Goal: Task Accomplishment & Management: Use online tool/utility

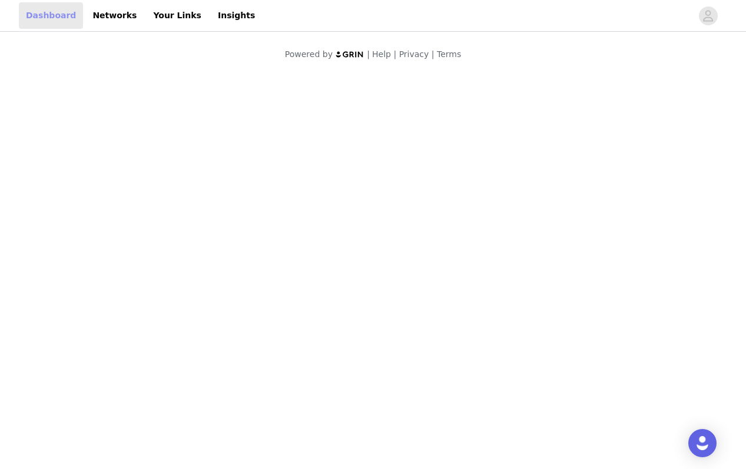
click at [41, 12] on link "Dashboard" at bounding box center [51, 15] width 64 height 27
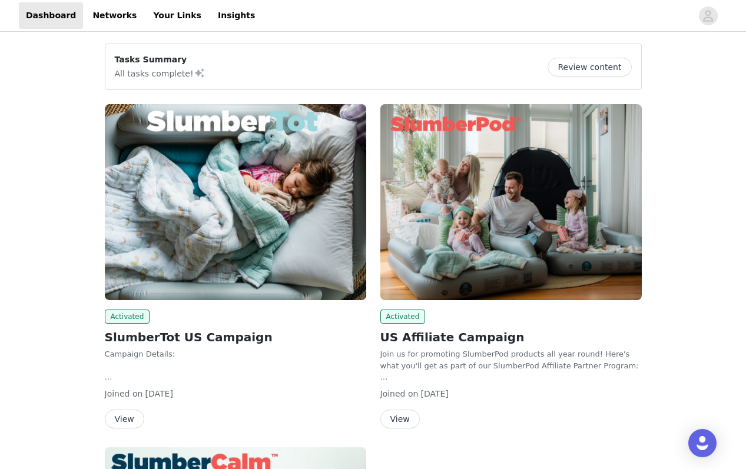
click at [411, 419] on button "View" at bounding box center [400, 419] width 39 height 19
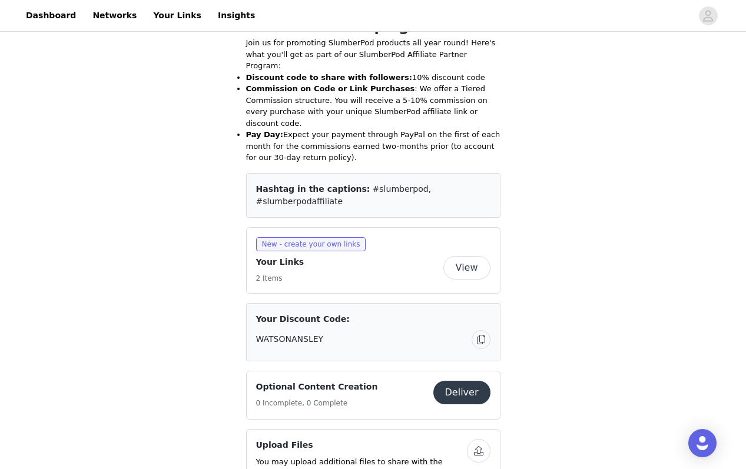
scroll to position [302, 0]
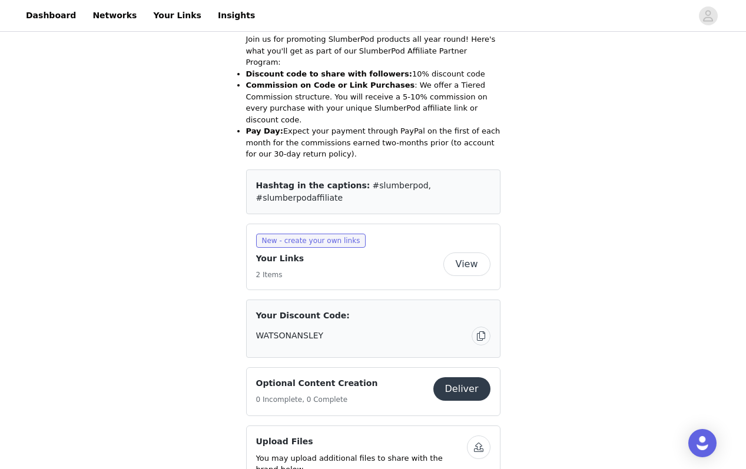
drag, startPoint x: 491, startPoint y: 159, endPoint x: 353, endPoint y: 161, distance: 137.3
click at [353, 170] on div "Hashtag in the captions: #slumberpod, #slumberpodaffiliate" at bounding box center [373, 192] width 254 height 45
copy div "#slumberpod, #slumberpodaffiliate"
click at [462, 253] on button "View" at bounding box center [467, 265] width 47 height 24
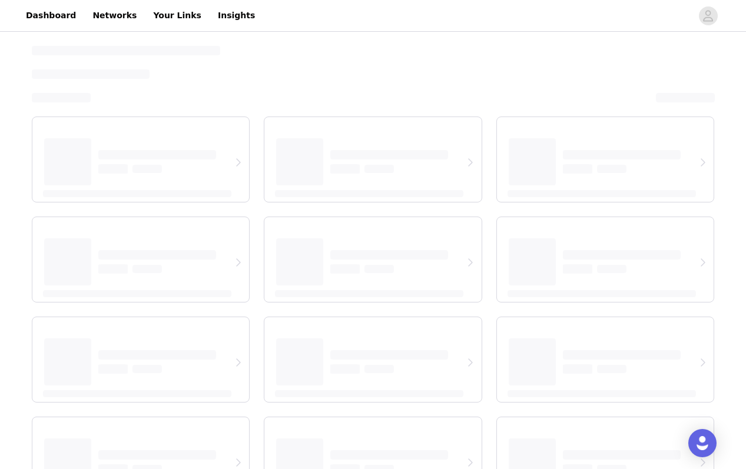
select select "12"
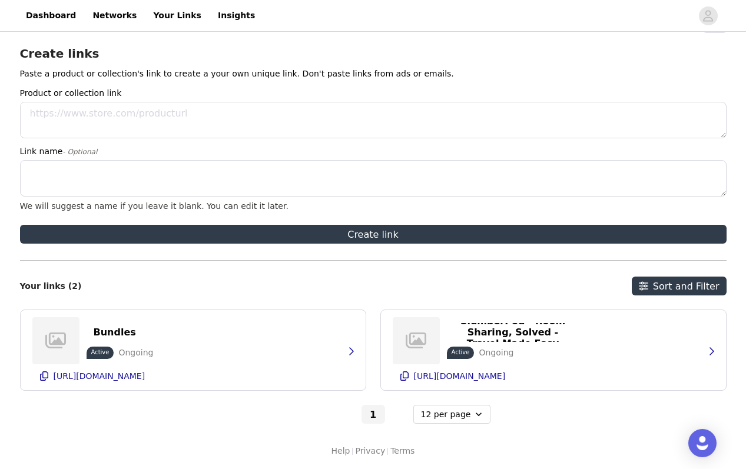
scroll to position [33, 0]
click at [467, 380] on p "[URL][DOMAIN_NAME]" at bounding box center [460, 376] width 92 height 9
click at [32, 8] on link "Dashboard" at bounding box center [51, 15] width 64 height 27
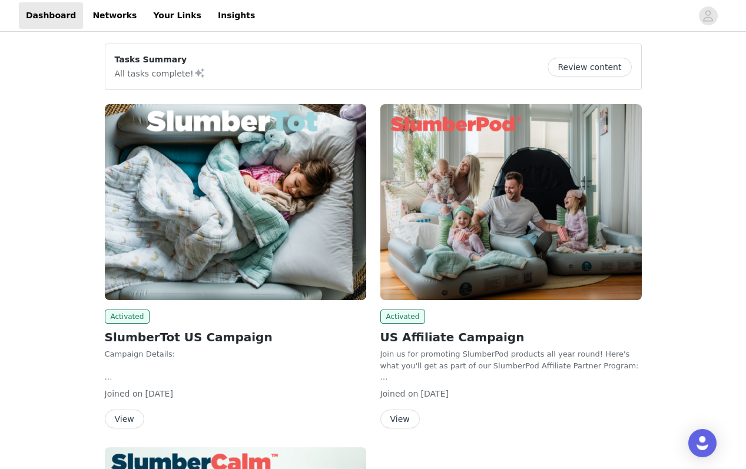
click at [499, 270] on img at bounding box center [512, 202] width 262 height 196
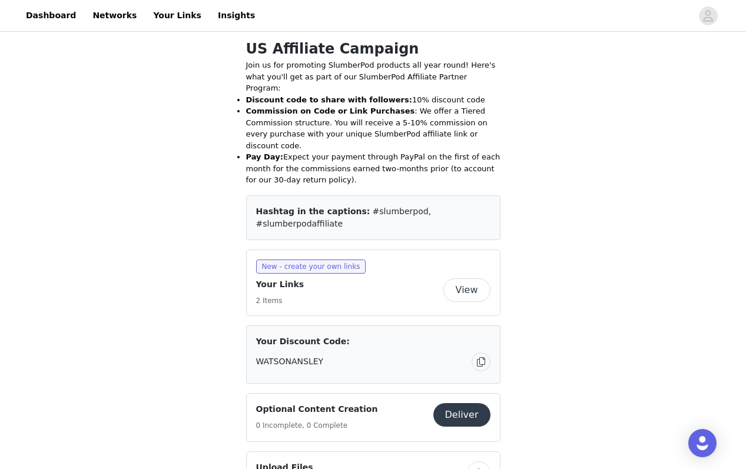
scroll to position [279, 0]
